Goal: Task Accomplishment & Management: Complete application form

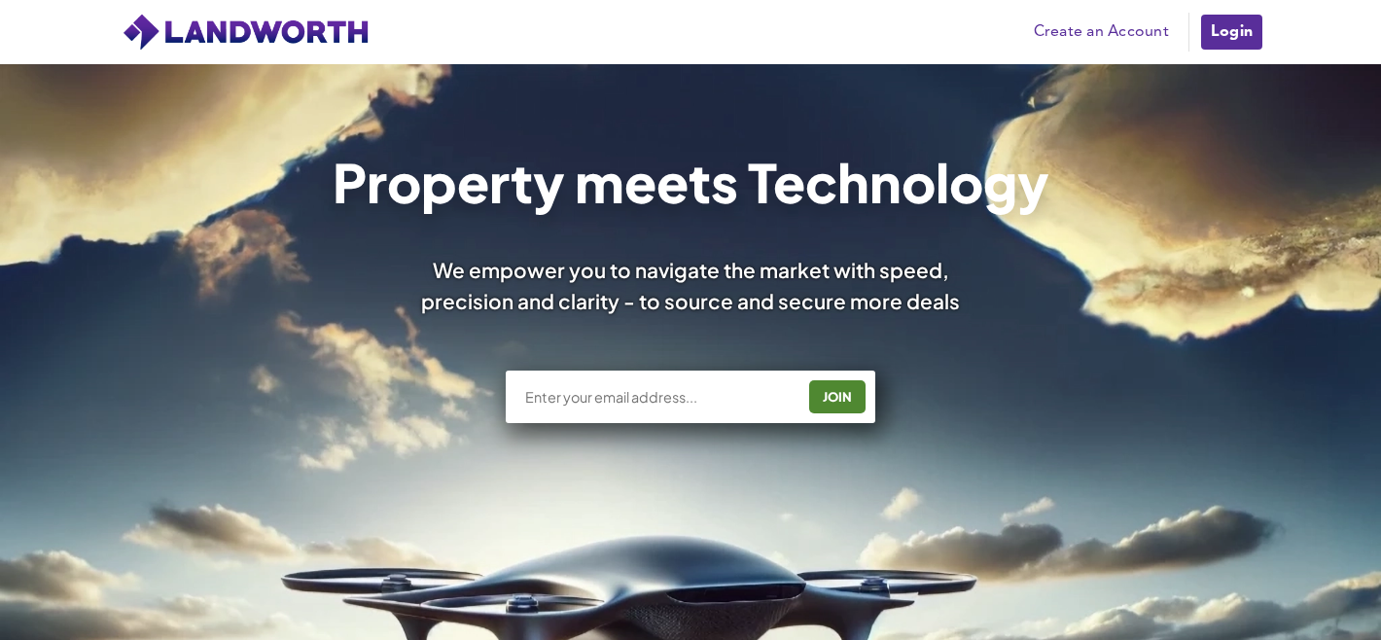
click at [724, 407] on div "JOIN" at bounding box center [691, 397] width 370 height 53
click at [678, 393] on input "text" at bounding box center [658, 396] width 271 height 19
type input "[PERSON_NAME][EMAIL_ADDRESS][DOMAIN_NAME]"
click at [846, 398] on div "JOIN" at bounding box center [837, 396] width 45 height 31
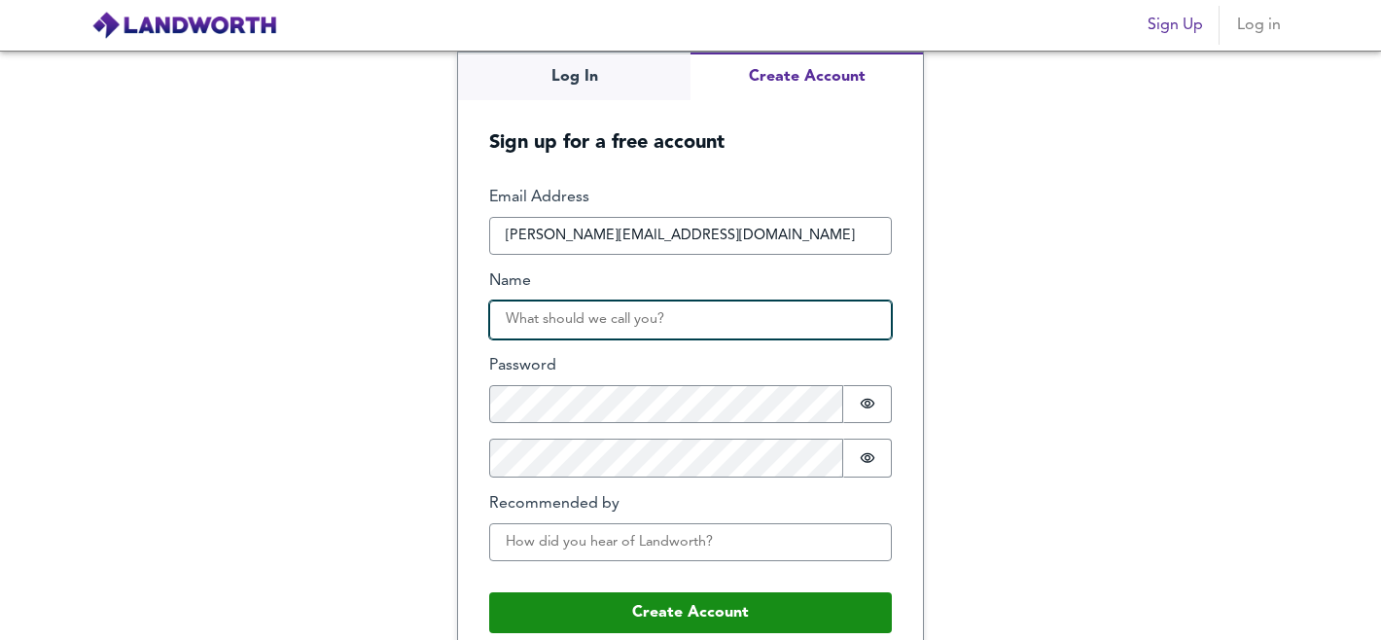
click at [667, 319] on input "Name" at bounding box center [690, 320] width 403 height 39
type input "Bluedime"
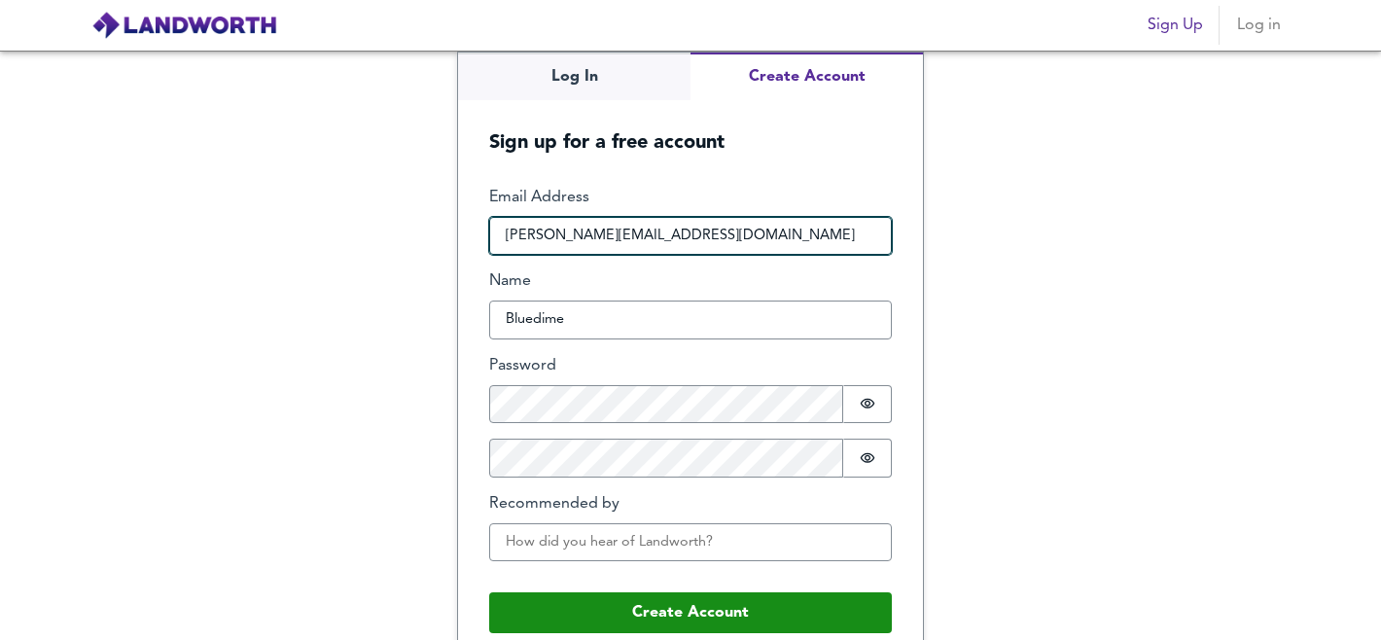
click at [538, 235] on input "[PERSON_NAME][EMAIL_ADDRESS][DOMAIN_NAME]" at bounding box center [690, 236] width 403 height 39
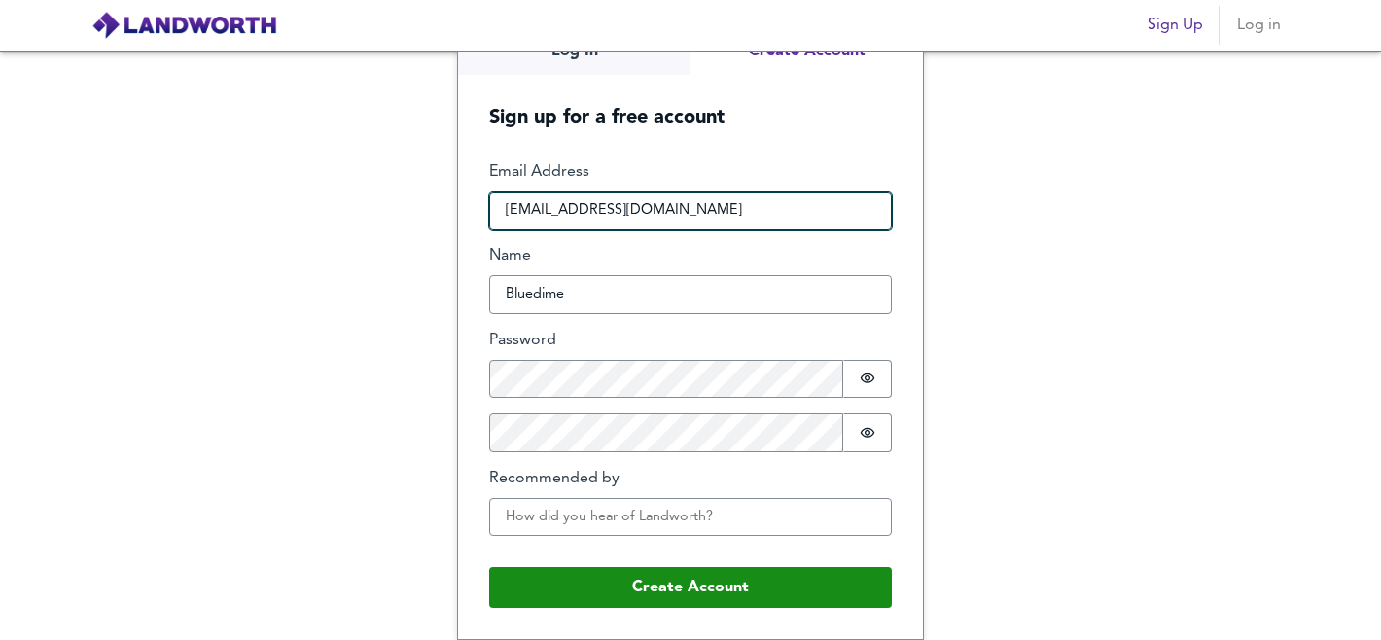
type input "[EMAIL_ADDRESS][DOMAIN_NAME]"
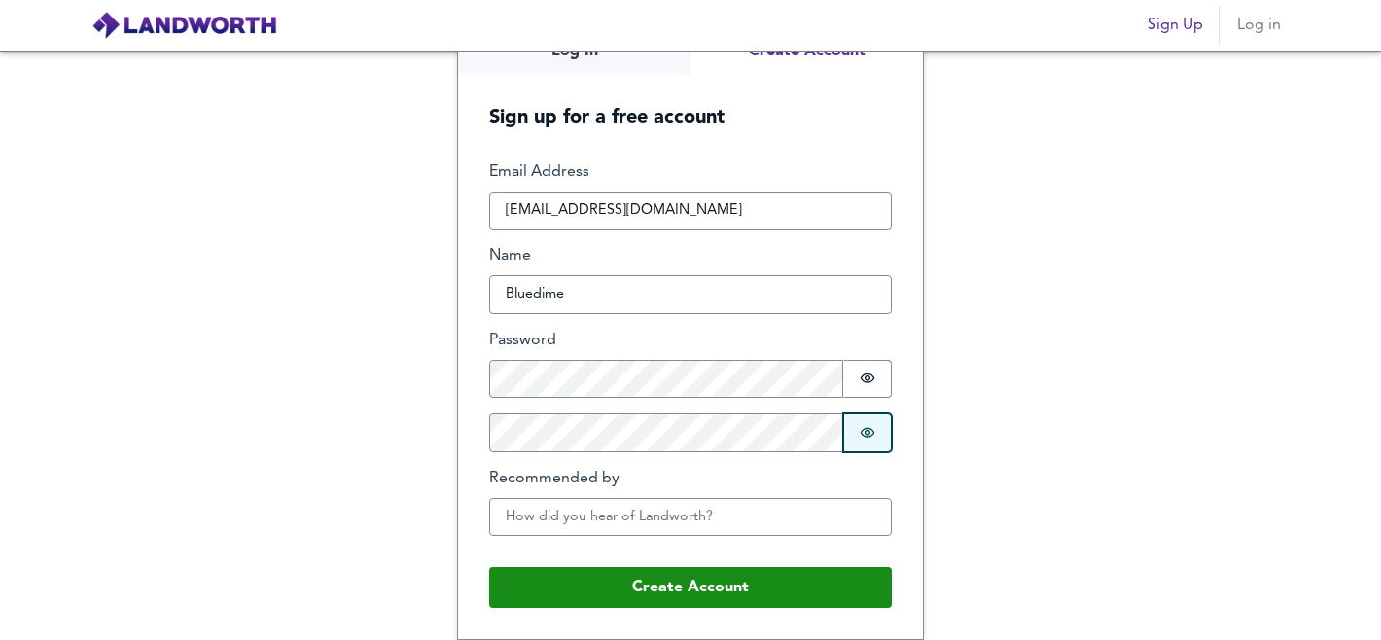
click at [877, 431] on button "Password is hidden" at bounding box center [867, 432] width 49 height 39
click at [872, 381] on button "Password is hidden" at bounding box center [867, 379] width 49 height 39
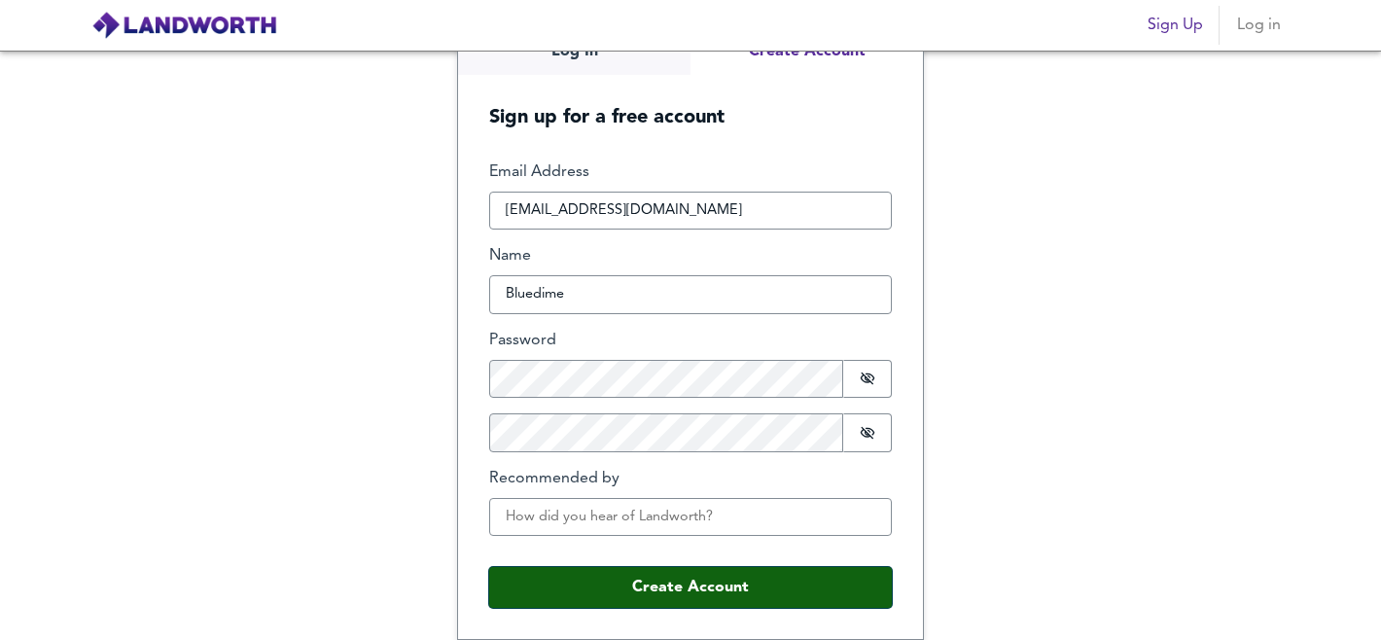
click at [770, 586] on button "Create Account" at bounding box center [690, 587] width 403 height 41
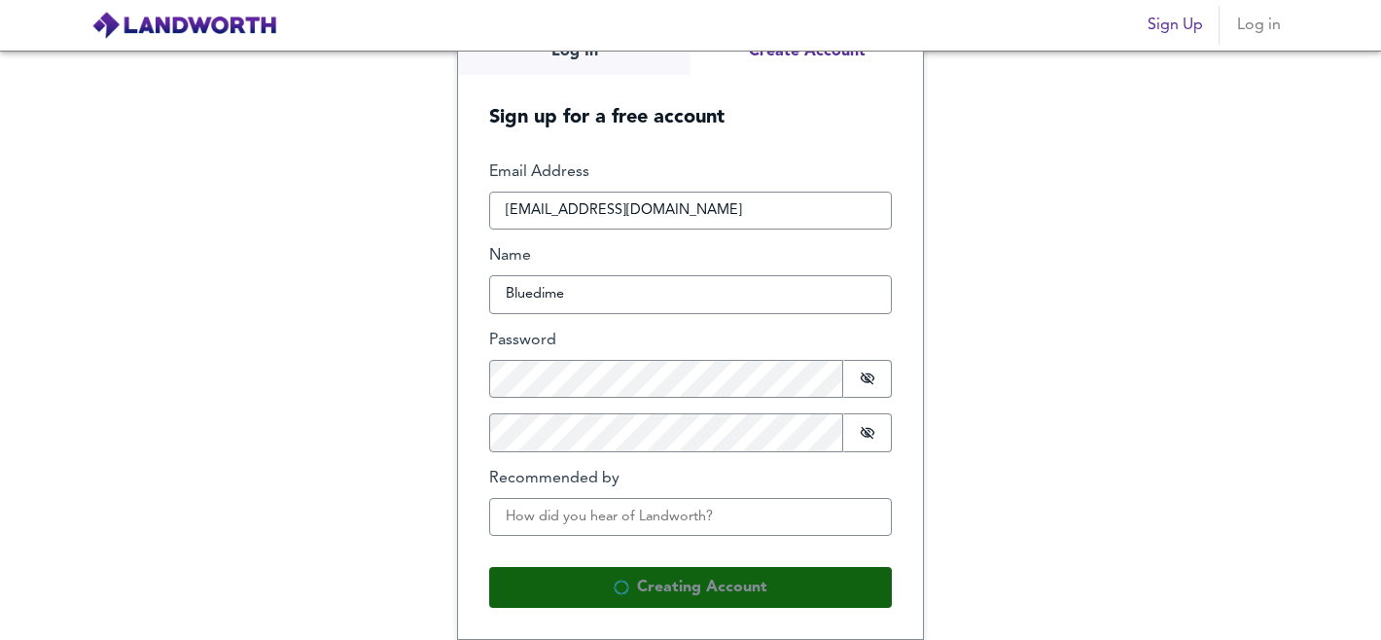
scroll to position [0, 0]
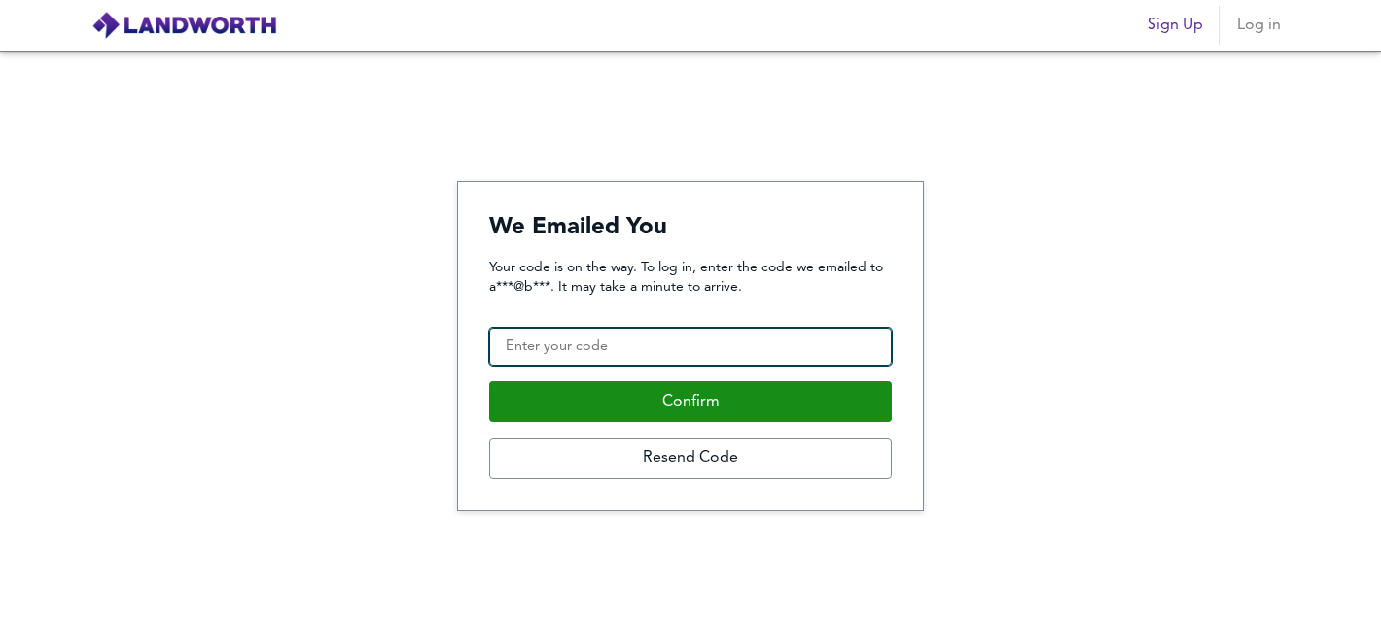
click at [751, 349] on input "Confirmation Code" at bounding box center [690, 347] width 403 height 39
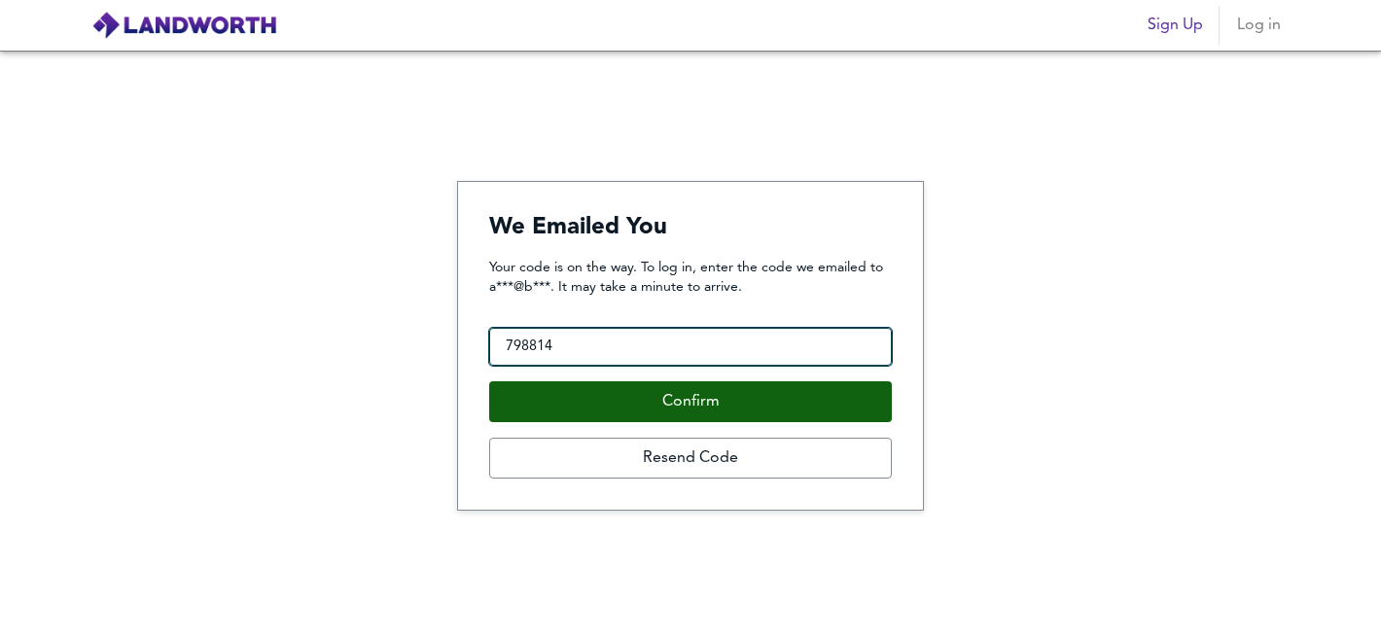
type input "798814"
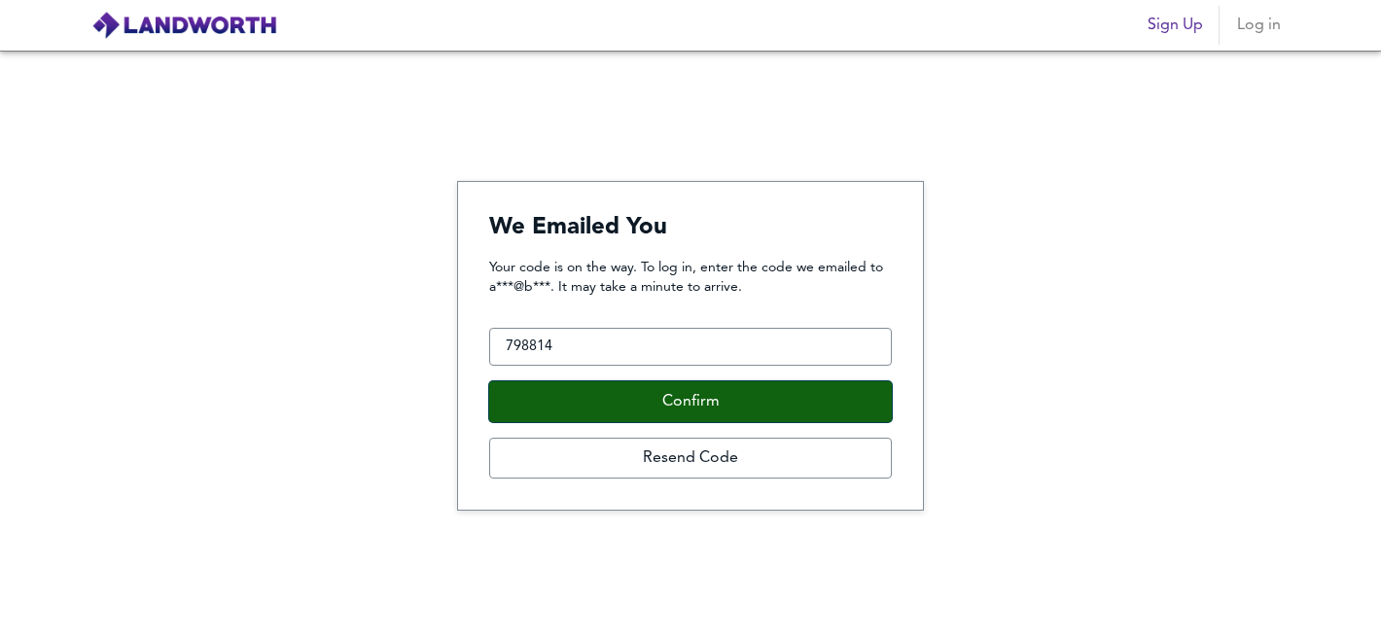
click at [838, 411] on button "Confirm" at bounding box center [690, 401] width 403 height 41
